Goal: Task Accomplishment & Management: Use online tool/utility

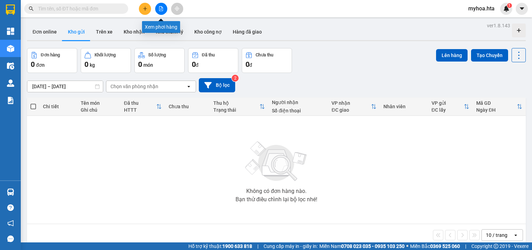
click at [161, 9] on icon "file-add" at bounding box center [161, 8] width 5 height 5
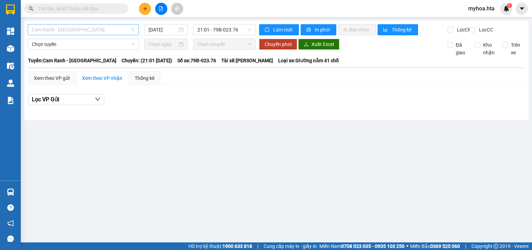
click at [82, 30] on span "Cam Ranh - [GEOGRAPHIC_DATA]" at bounding box center [83, 30] width 103 height 10
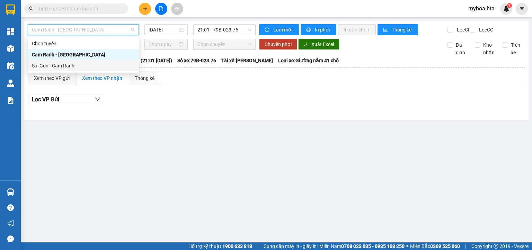
click at [65, 66] on div "Sài Gòn - Cam Ranh" at bounding box center [83, 66] width 103 height 8
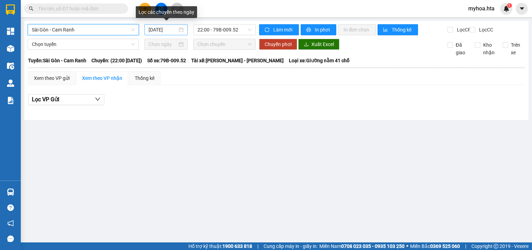
click at [162, 29] on input "[DATE]" at bounding box center [163, 30] width 28 height 8
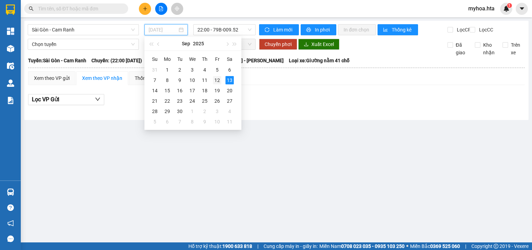
click at [218, 79] on div "12" at bounding box center [217, 80] width 8 height 8
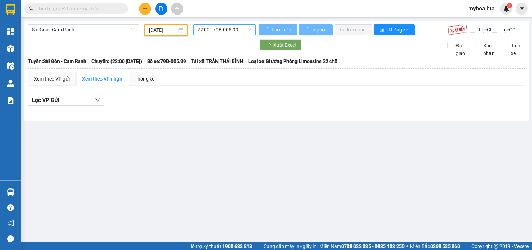
type input "[DATE]"
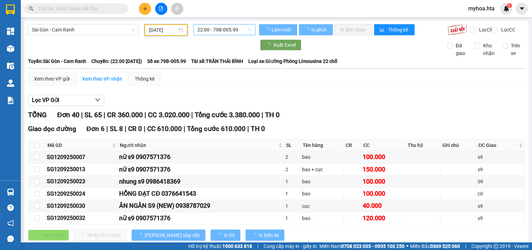
click at [226, 29] on span "22:00 - 79B-005.99" at bounding box center [224, 30] width 54 height 10
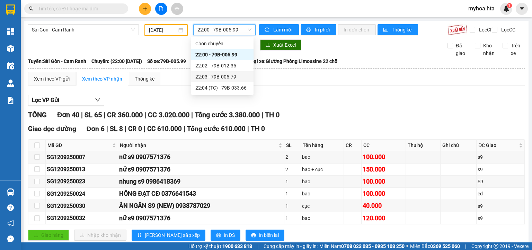
click at [373, 86] on div "Xem theo VP gửi Xem theo VP nhận Thống kê" at bounding box center [276, 79] width 497 height 14
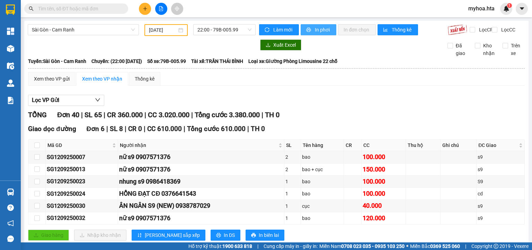
click at [319, 31] on span "In phơi" at bounding box center [323, 30] width 16 height 8
click at [86, 28] on span "Sài Gòn - Cam Ranh" at bounding box center [83, 30] width 103 height 10
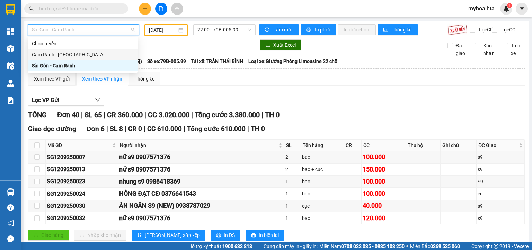
click at [69, 56] on div "Cam Ranh - [GEOGRAPHIC_DATA]" at bounding box center [82, 55] width 101 height 8
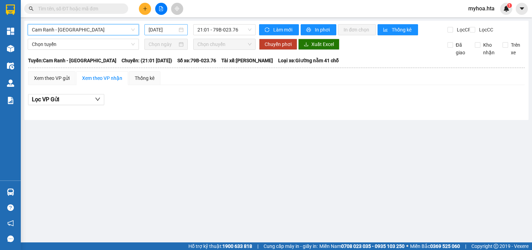
click at [152, 28] on input "[DATE]" at bounding box center [163, 30] width 28 height 8
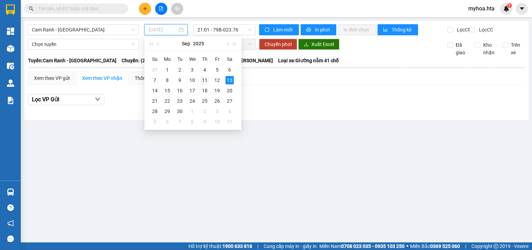
click at [204, 81] on div "11" at bounding box center [205, 80] width 8 height 8
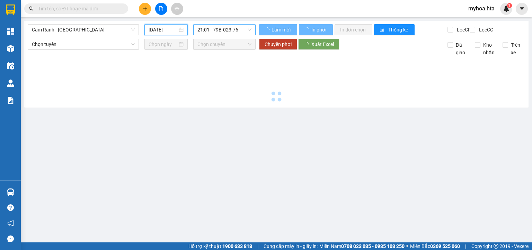
type input "[DATE]"
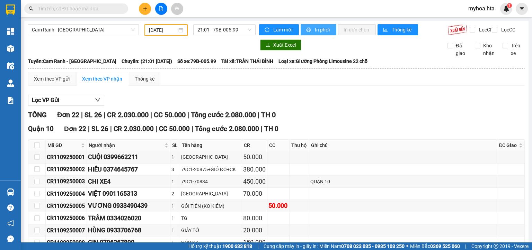
click at [308, 28] on span "printer" at bounding box center [309, 30] width 6 height 6
